Goal: Check status: Check status

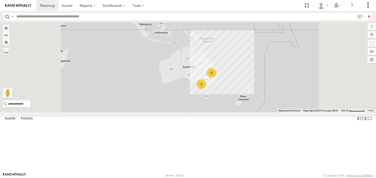
click at [278, 111] on div "2 4" at bounding box center [188, 67] width 376 height 90
drag, startPoint x: 278, startPoint y: 111, endPoint x: 279, endPoint y: 89, distance: 22.0
click at [279, 89] on div "2 4" at bounding box center [188, 67] width 376 height 90
click at [10, 27] on button "Zoom in" at bounding box center [6, 28] width 7 height 7
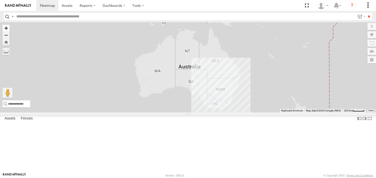
click at [10, 27] on button "Zoom in" at bounding box center [6, 28] width 7 height 7
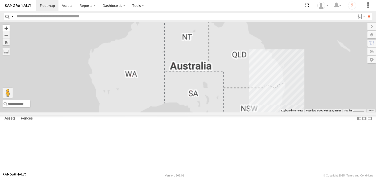
click at [10, 27] on button "Zoom in" at bounding box center [6, 28] width 7 height 7
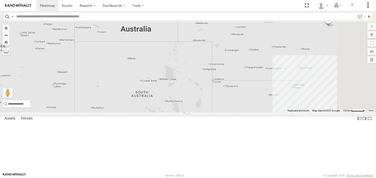
drag, startPoint x: 239, startPoint y: 120, endPoint x: 163, endPoint y: 78, distance: 86.4
click at [163, 79] on div "Kenworth" at bounding box center [188, 67] width 376 height 90
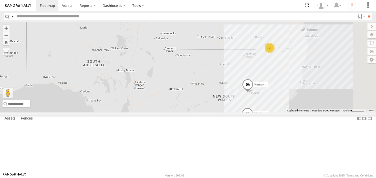
drag, startPoint x: 241, startPoint y: 111, endPoint x: 203, endPoint y: 84, distance: 46.3
click at [203, 84] on div "[PERSON_NAME] UD Crew 2 (Cam) UD-Auger Kenworth 2" at bounding box center [188, 67] width 376 height 90
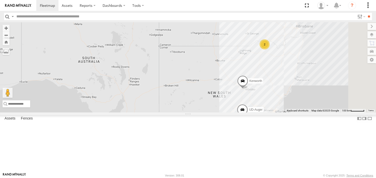
click at [248, 89] on span at bounding box center [242, 82] width 11 height 14
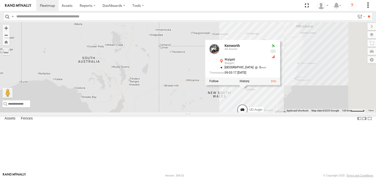
click at [270, 91] on div "[PERSON_NAME] UD Crew 2 (Cam) UD-Auger Kenworth 2 Kenworth All Assets Walgett W…" at bounding box center [188, 67] width 376 height 90
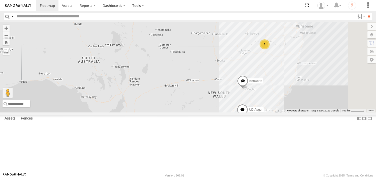
click at [248, 89] on span at bounding box center [242, 82] width 11 height 14
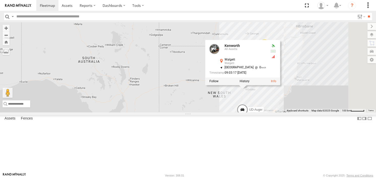
click at [294, 112] on div "[PERSON_NAME] UD Crew 2 (Cam) UD-Auger Kenworth 2 Kenworth All Assets Walgett W…" at bounding box center [188, 67] width 376 height 90
